Goal: Transaction & Acquisition: Subscribe to service/newsletter

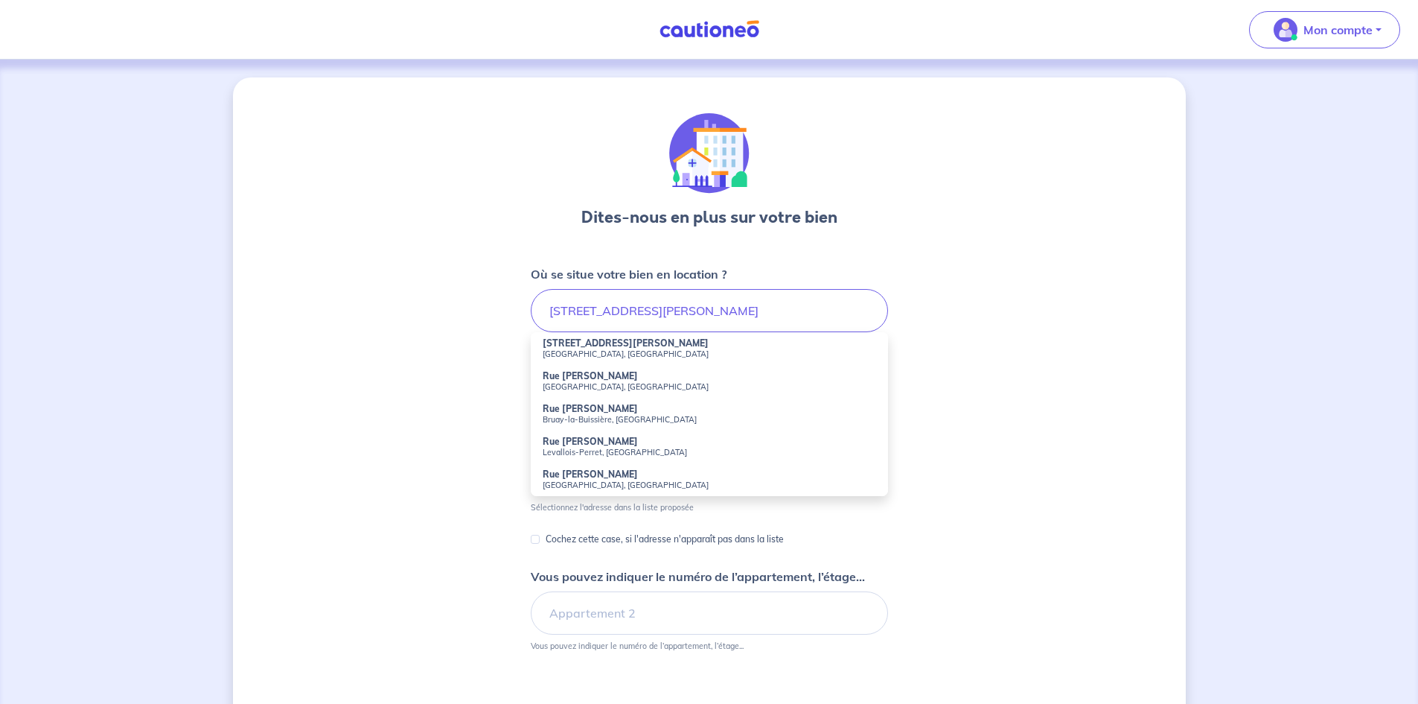
click at [589, 354] on small "[GEOGRAPHIC_DATA], [GEOGRAPHIC_DATA]" at bounding box center [710, 353] width 334 height 10
type input "20 Bis Rue Victor Hugo, Montigny-le-Bretonneux, France"
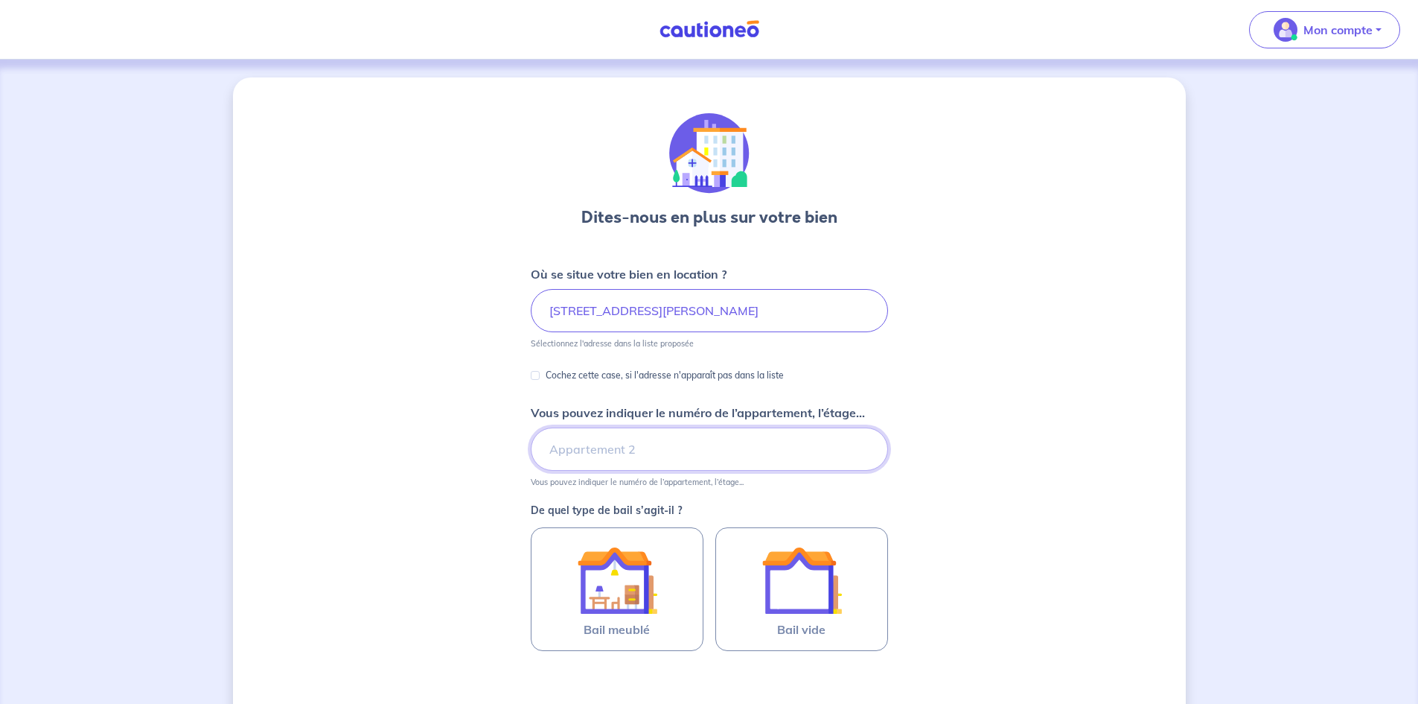
click at [587, 449] on input "Vous pouvez indiquer le numéro de l’appartement, l’étage..." at bounding box center [709, 448] width 357 height 43
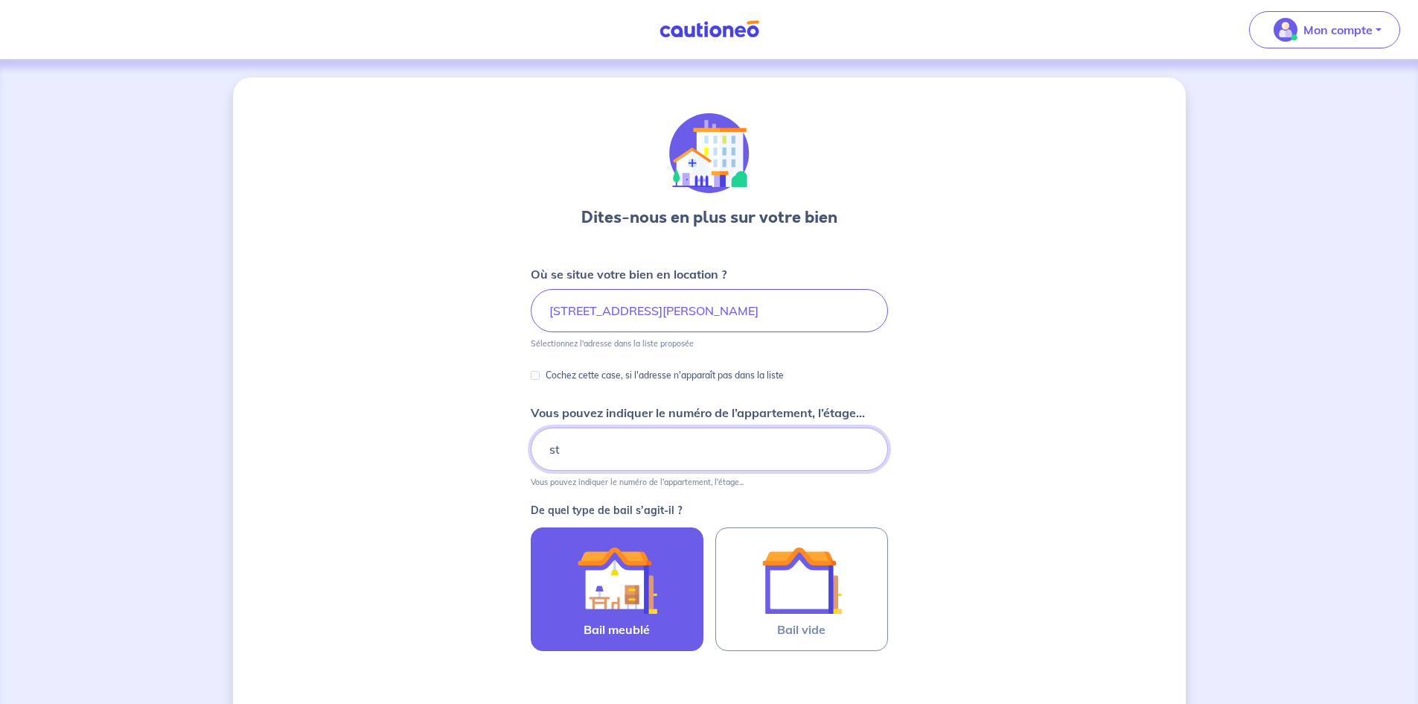
type input "s"
type input "rez de chausse"
click at [643, 591] on img at bounding box center [617, 580] width 80 height 80
click at [0, 0] on input "Bail meublé" at bounding box center [0, 0] width 0 height 0
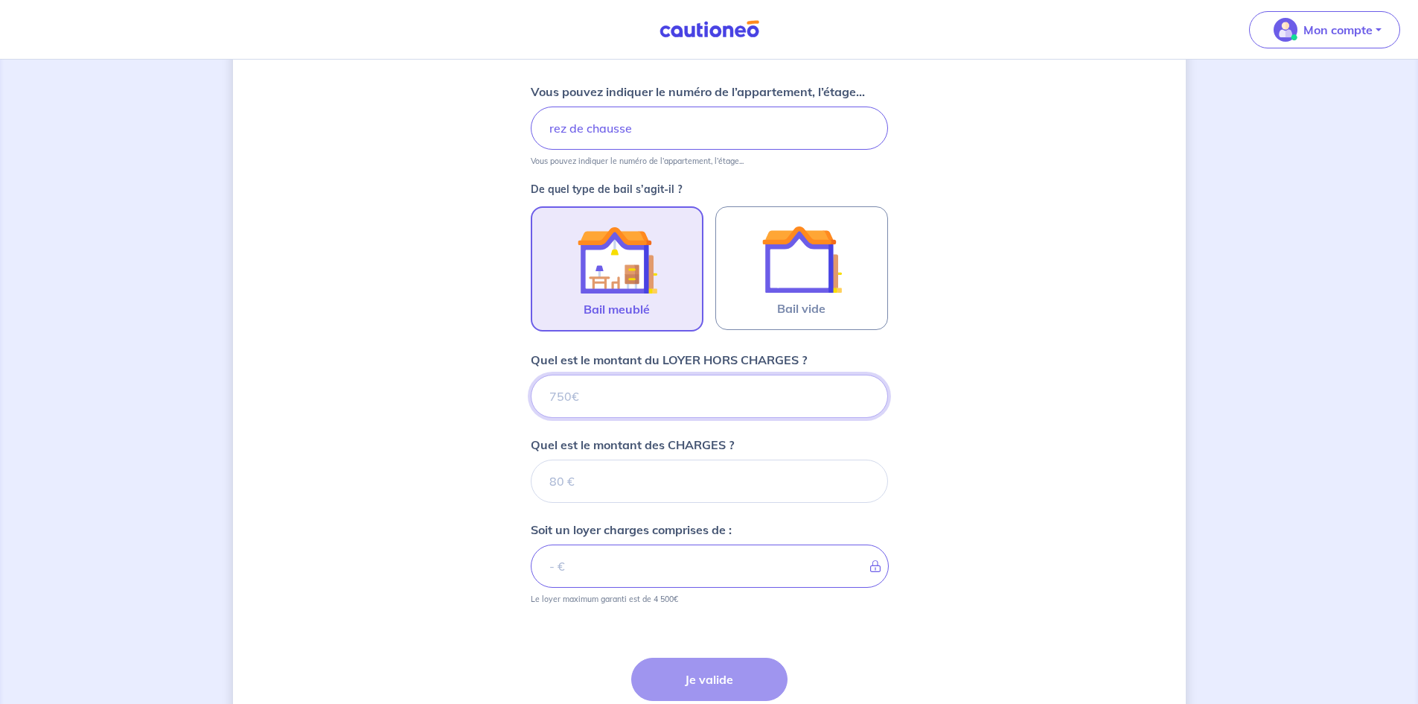
scroll to position [296, 0]
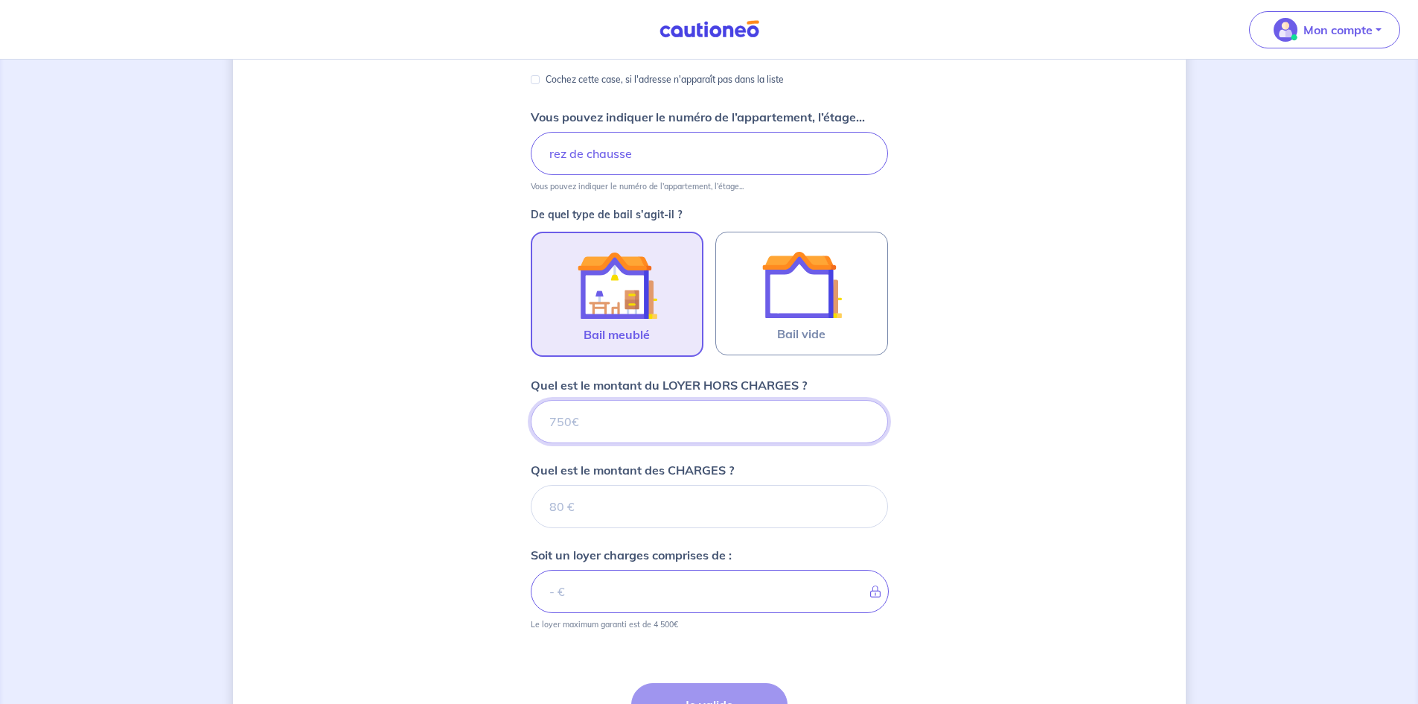
click at [614, 418] on input "Quel est le montant du LOYER HORS CHARGES ?" at bounding box center [709, 421] width 357 height 43
type input "750"
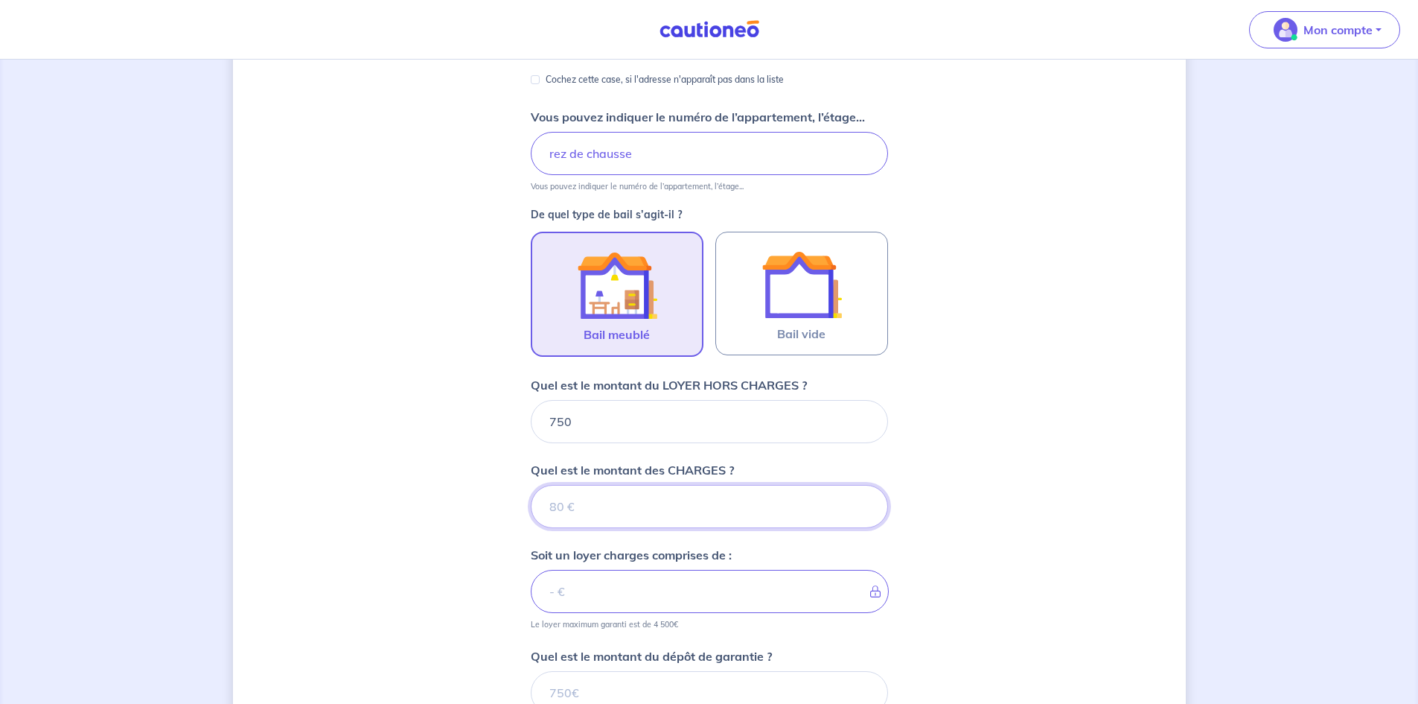
click at [602, 497] on input "Quel est le montant des CHARGES ?" at bounding box center [709, 506] width 357 height 43
type input "80"
type input "830"
type input "80"
click at [515, 632] on div "Dites-nous en plus sur votre bien Où se situe votre bien en location ? 20 Bis R…" at bounding box center [709, 359] width 953 height 1154
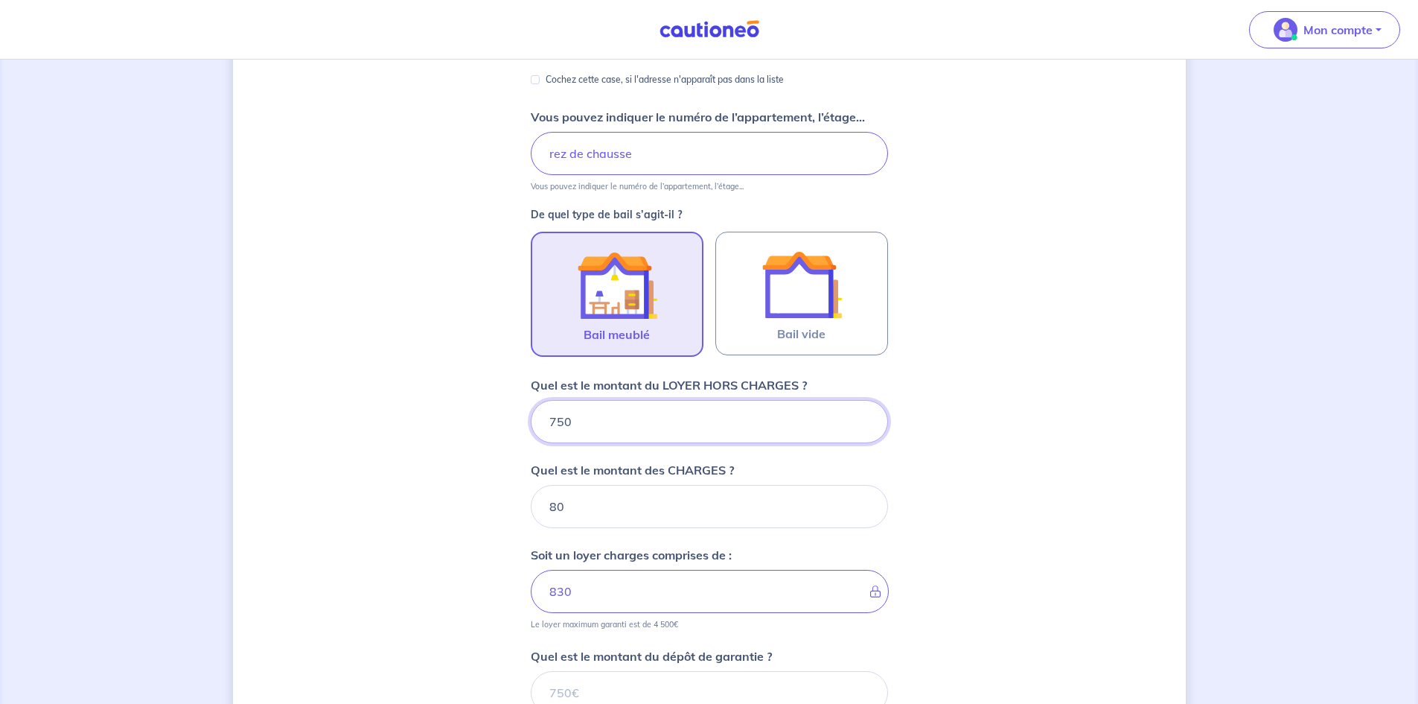
drag, startPoint x: 600, startPoint y: 424, endPoint x: 535, endPoint y: 417, distance: 65.1
click at [535, 417] on input "750" at bounding box center [709, 421] width 357 height 43
type input "758"
type input "155"
type input "758"
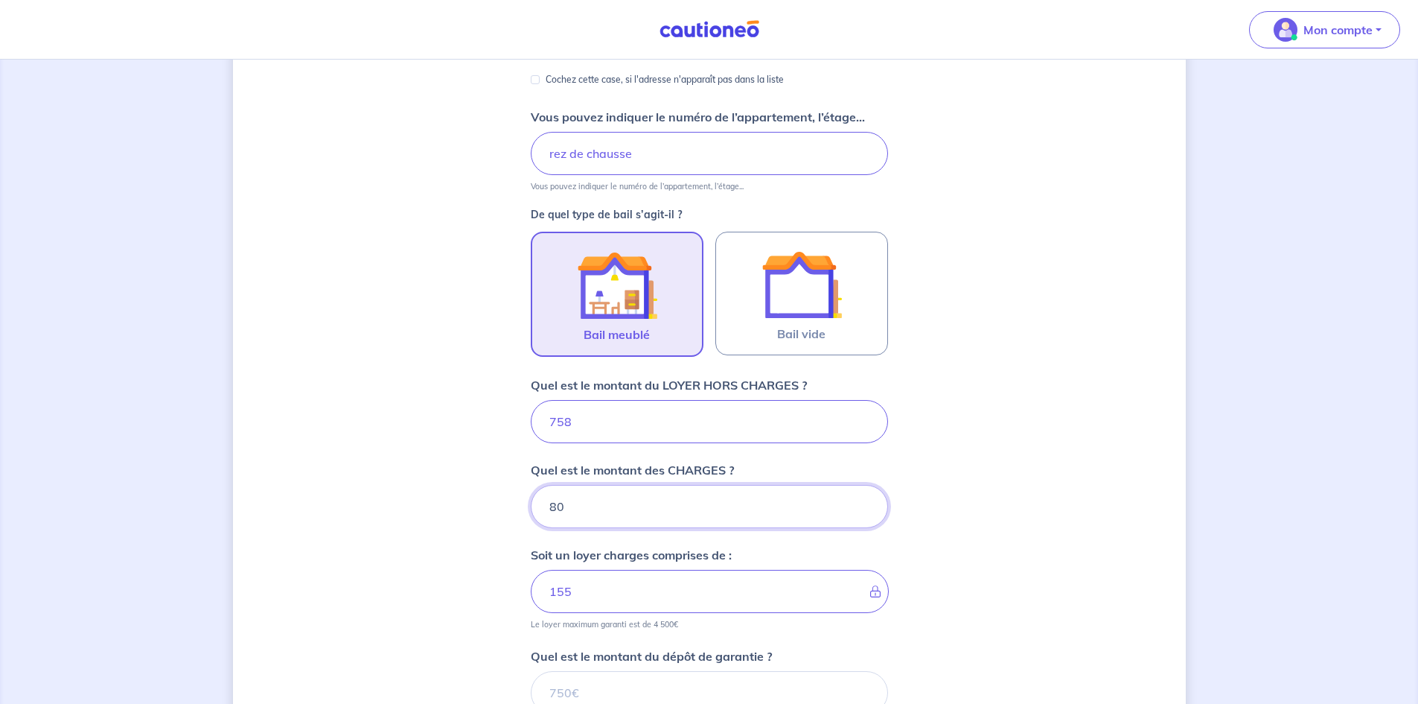
type input "838"
click at [569, 506] on input "80" at bounding box center [709, 506] width 357 height 43
type input "8"
type input "758"
type input "68"
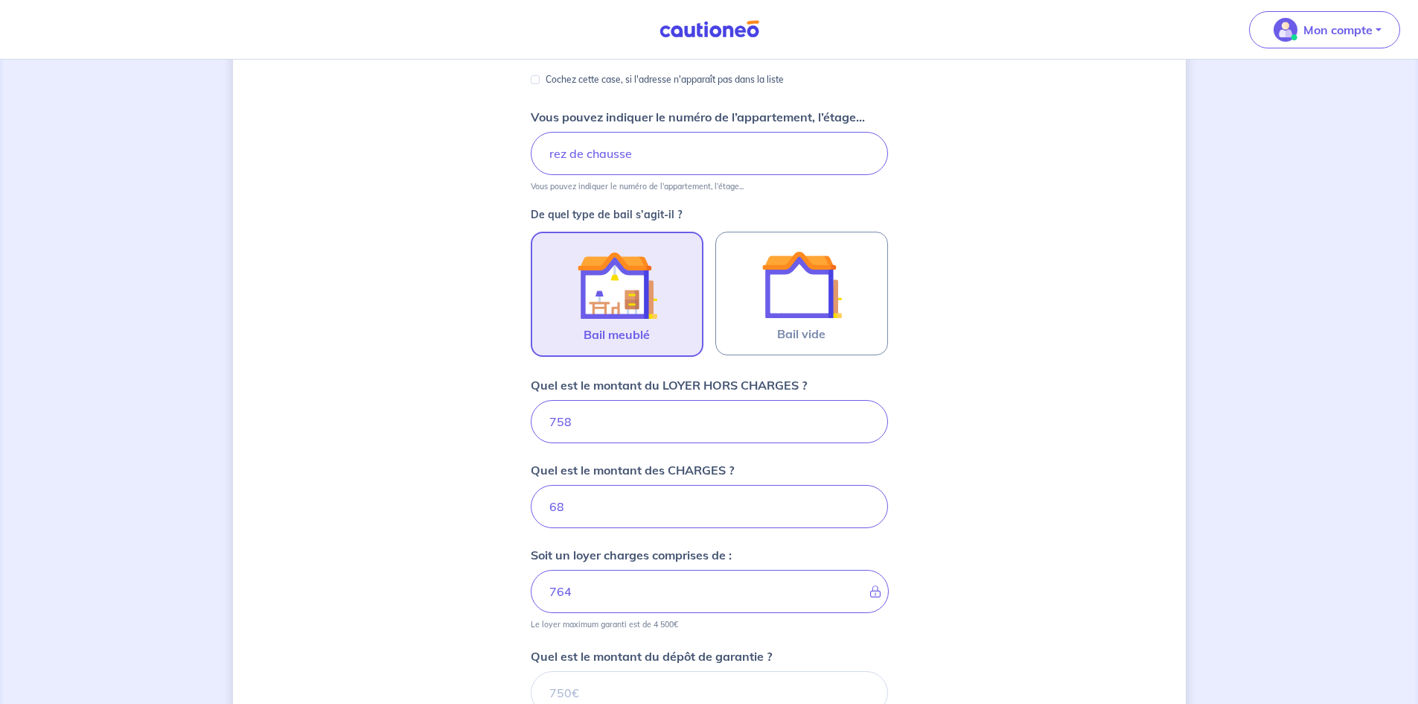
click at [455, 647] on div "Dites-nous en plus sur votre bien Où se situe votre bien en location ? 20 Bis R…" at bounding box center [709, 359] width 953 height 1154
type input "826"
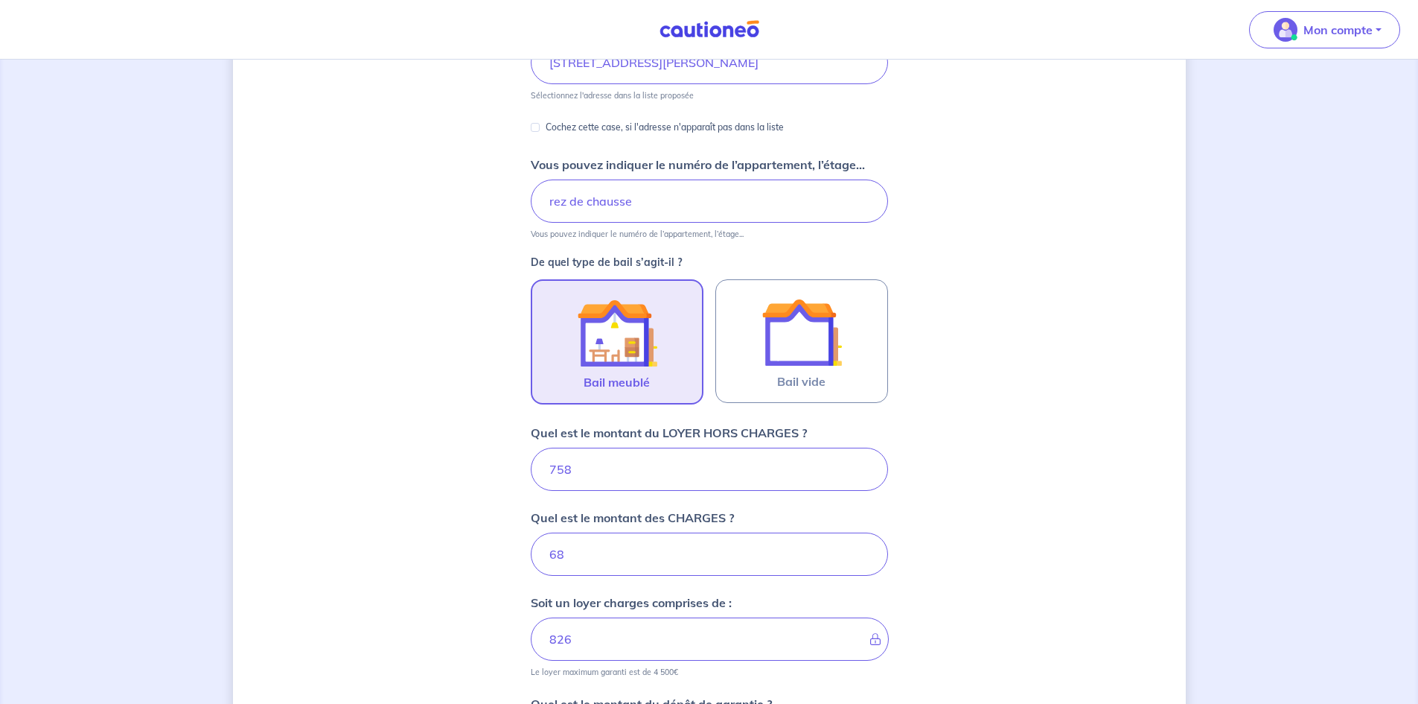
scroll to position [0, 0]
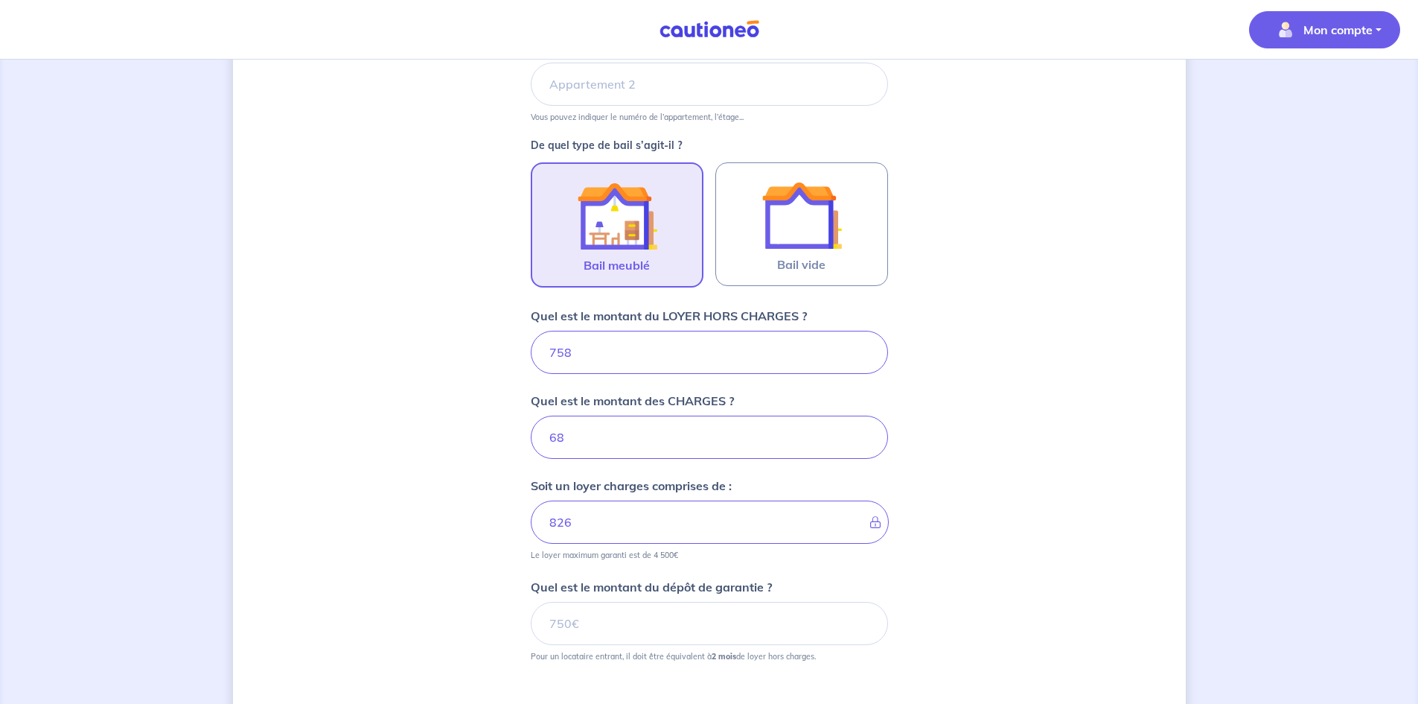
scroll to position [366, 0]
click at [1320, 14] on button "Mon compte" at bounding box center [1324, 29] width 151 height 37
click at [1264, 86] on link "Mes informations" at bounding box center [1310, 92] width 120 height 24
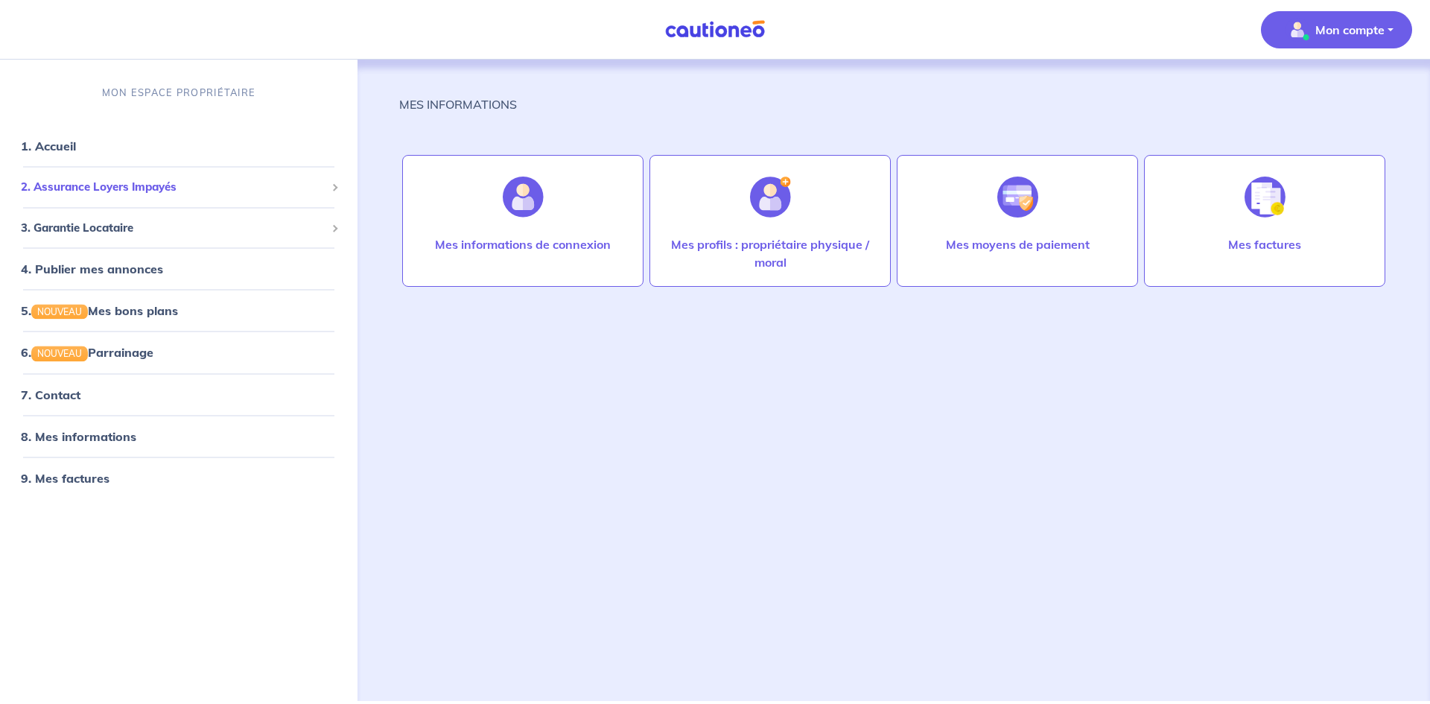
click at [239, 185] on span "2. Assurance Loyers Impayés" at bounding box center [173, 187] width 305 height 17
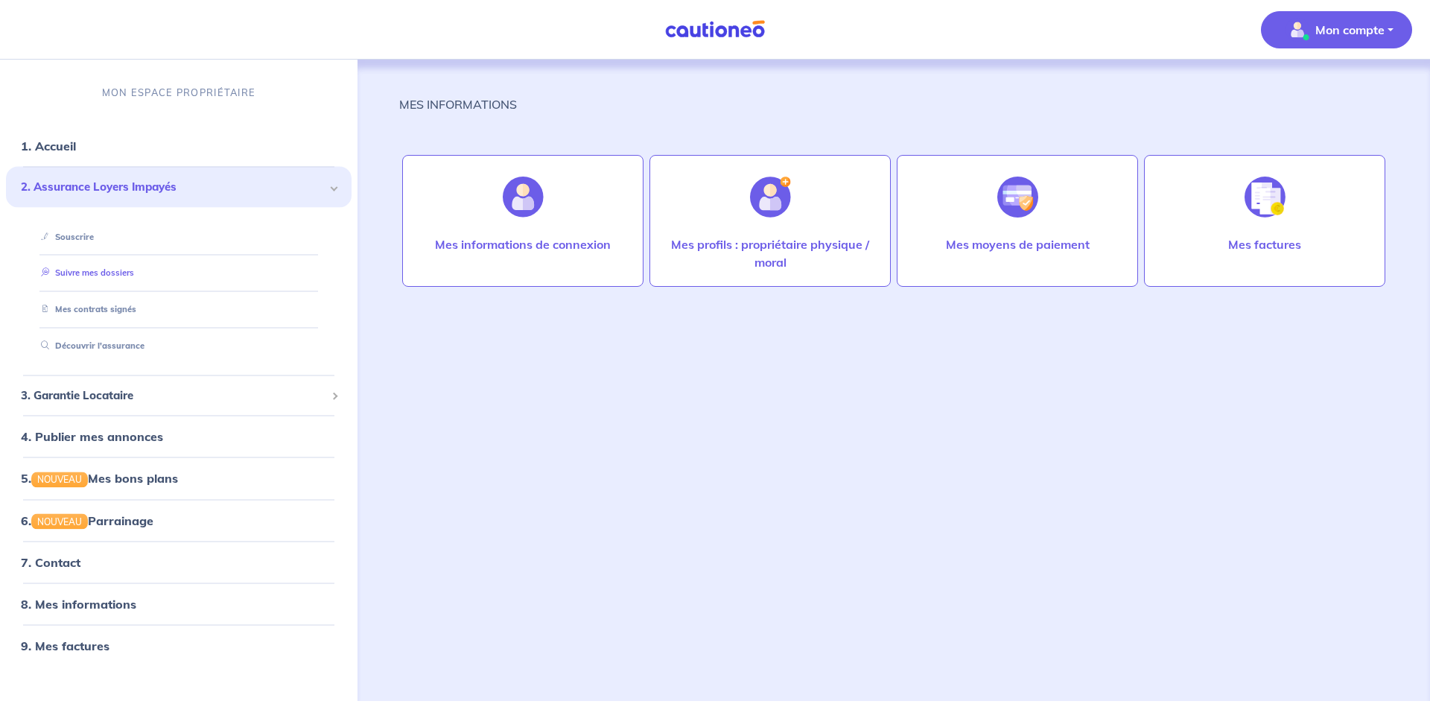
click at [104, 271] on link "Suivre mes dossiers" at bounding box center [84, 272] width 99 height 10
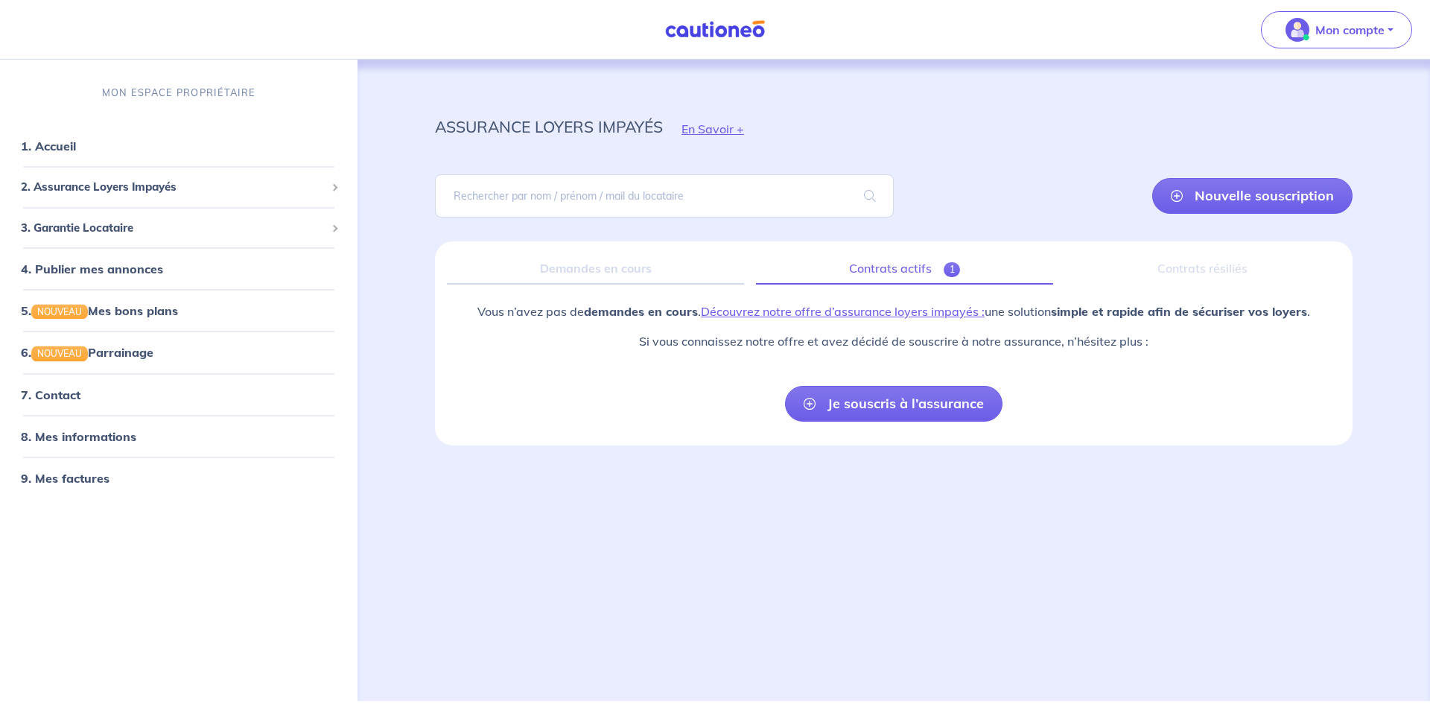
click at [896, 262] on link "Contrats actifs 1" at bounding box center [904, 268] width 297 height 31
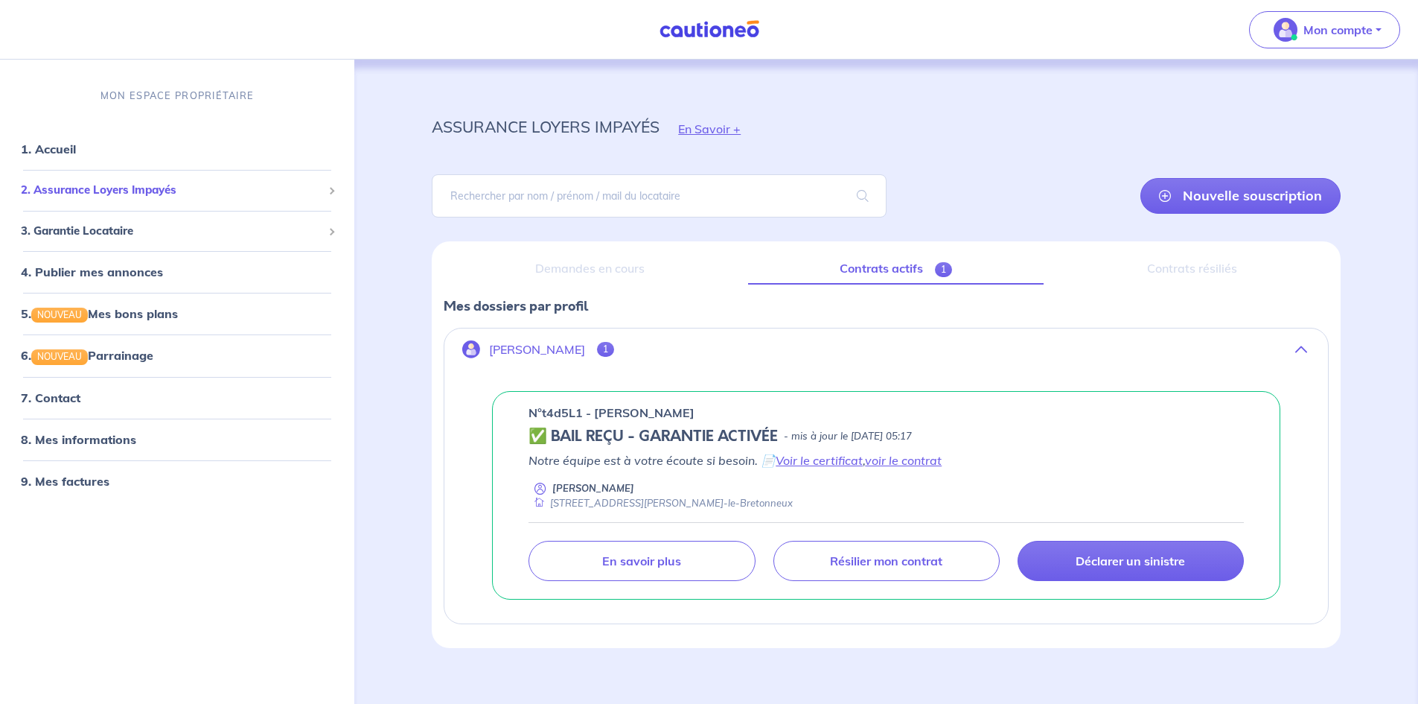
click at [108, 205] on li "2. Assurance Loyers Impayés Souscrire Suivre mes dossiers Mes contrats signés D…" at bounding box center [177, 190] width 343 height 41
click at [106, 197] on span "2. Assurance Loyers Impayés" at bounding box center [172, 190] width 302 height 17
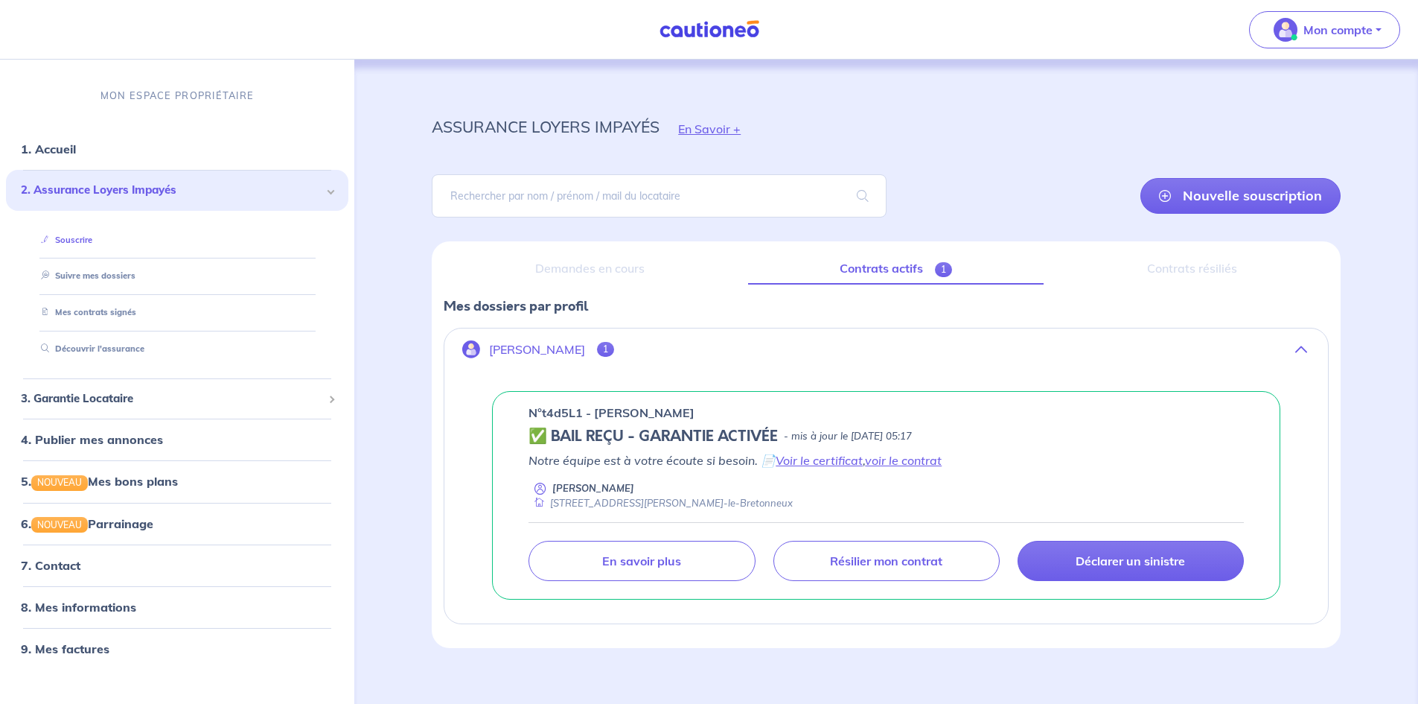
click at [82, 234] on link "Souscrire" at bounding box center [63, 239] width 57 height 10
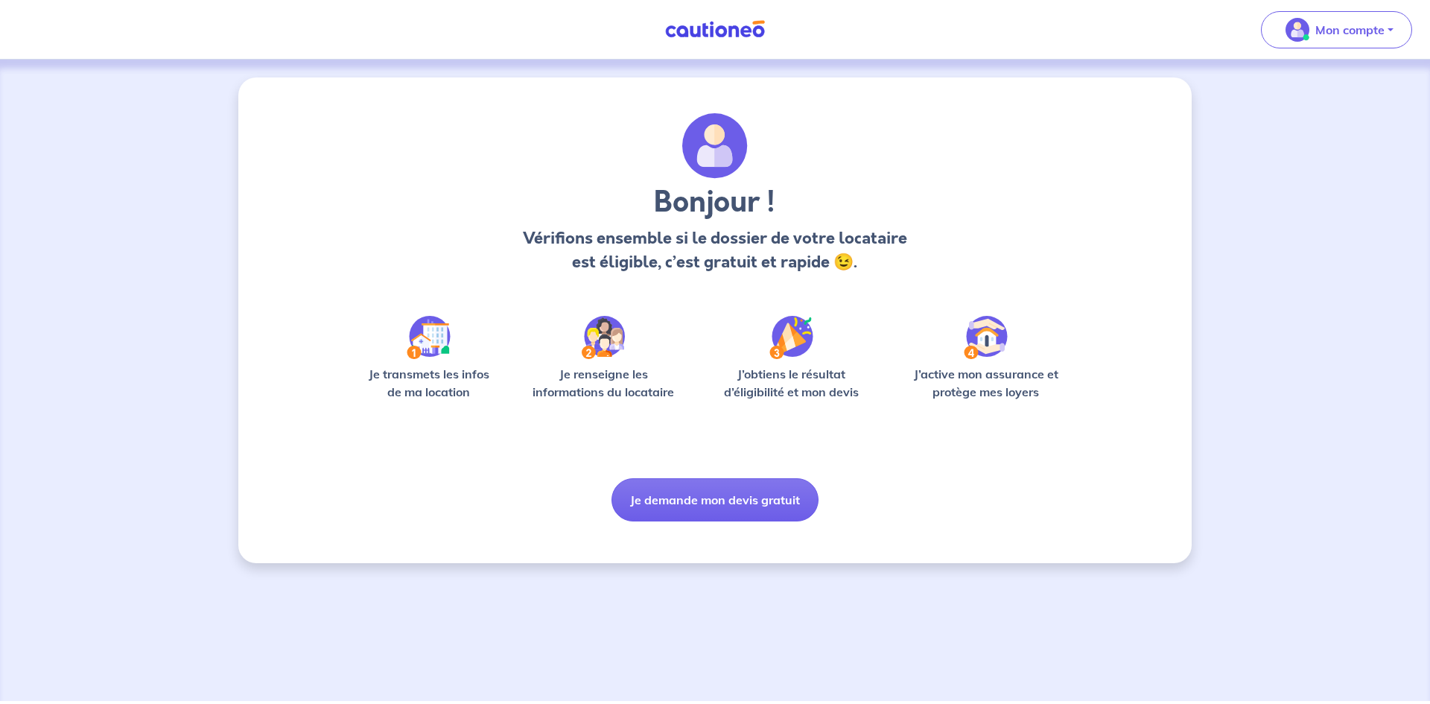
click at [453, 375] on p "Je transmets les infos de ma location" at bounding box center [428, 383] width 142 height 36
click at [588, 376] on p "Je renseigne les informations du locataire" at bounding box center [603, 383] width 160 height 36
click at [768, 371] on p "J’obtiens le résultat d’éligibilité et mon devis" at bounding box center [791, 383] width 168 height 36
click at [1021, 382] on p "J’active mon assurance et protège mes loyers" at bounding box center [985, 383] width 173 height 36
